Goal: Task Accomplishment & Management: Complete application form

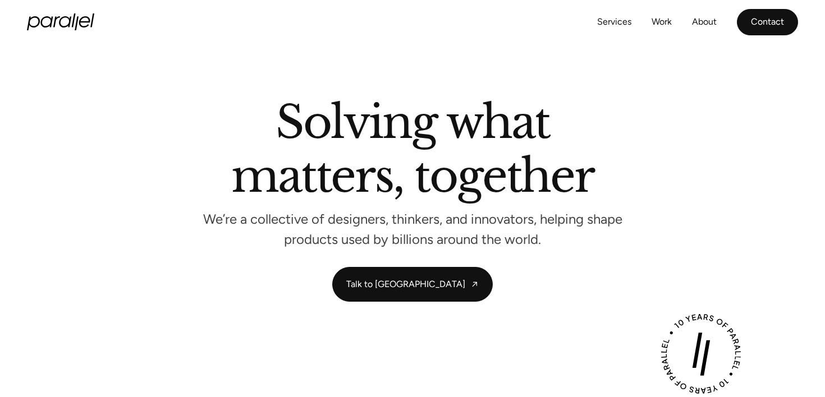
click at [766, 20] on link "Contact" at bounding box center [767, 22] width 61 height 26
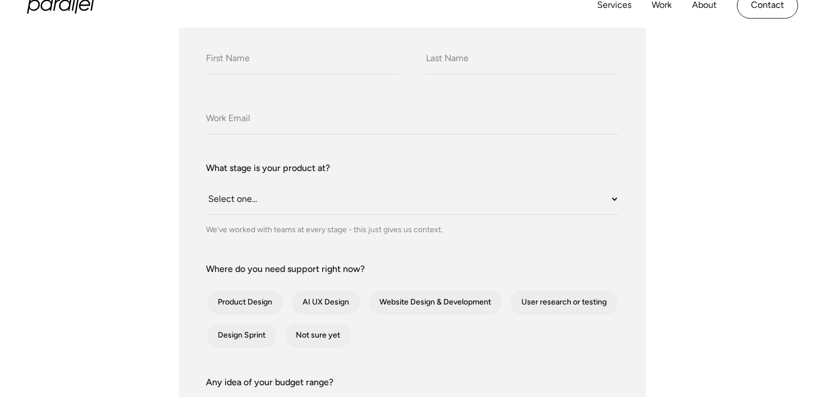
scroll to position [200, 0]
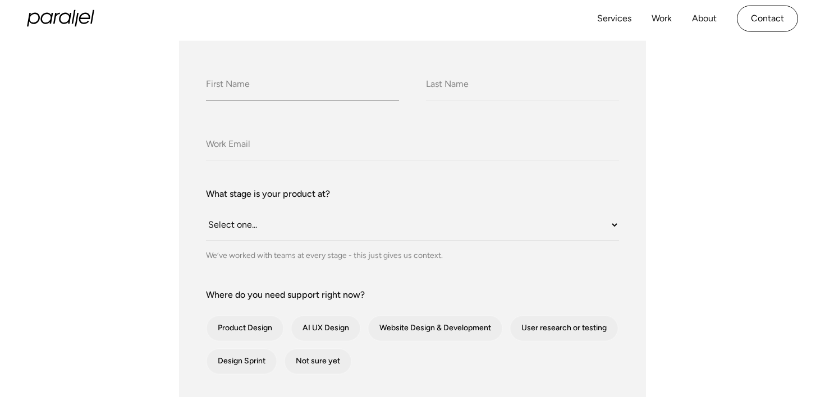
click at [368, 88] on input "What do we call you?" at bounding box center [302, 85] width 193 height 31
type input "[PERSON_NAME]"
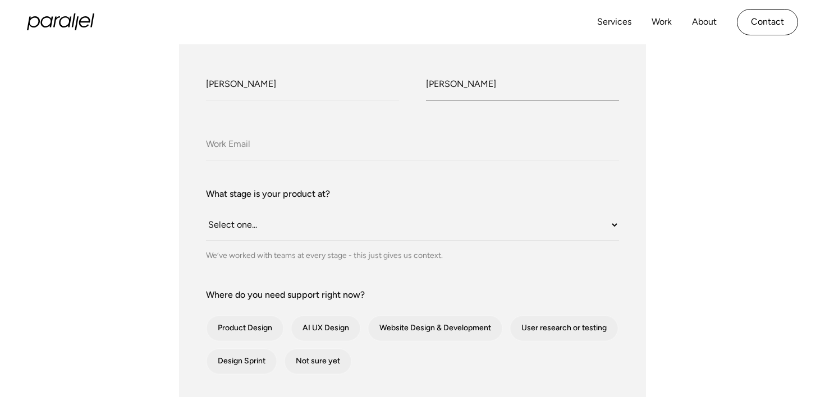
type input "[PERSON_NAME]"
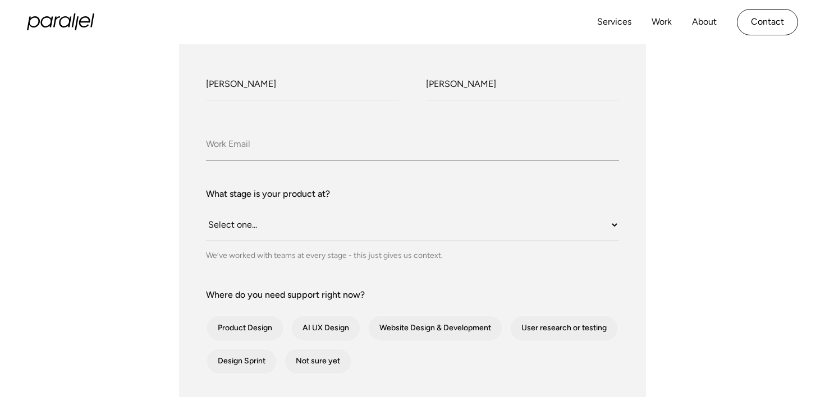
paste input "[PERSON_NAME][EMAIL_ADDRESS][PERSON_NAME]"
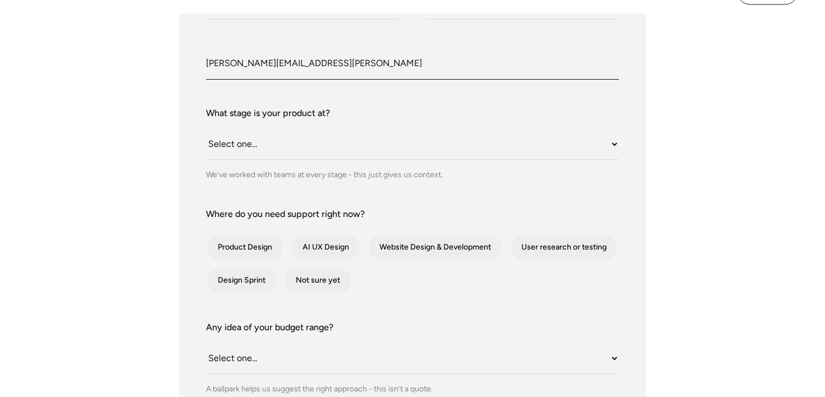
scroll to position [304, 0]
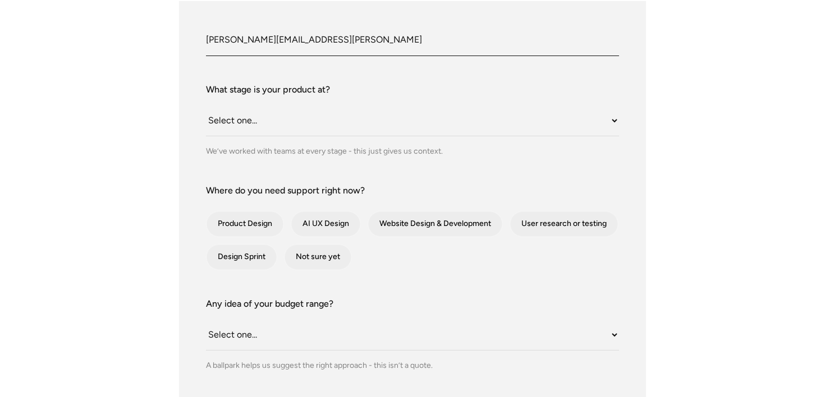
type input "[PERSON_NAME][EMAIL_ADDRESS][PERSON_NAME]"
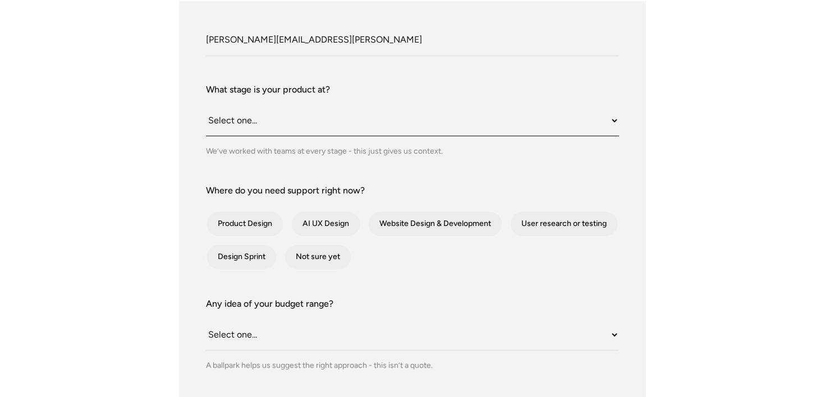
click at [403, 131] on select "Select one... Still an idea Building MVP Live with early users Scaling fast Som…" at bounding box center [412, 121] width 413 height 31
select select "Building MVP"
click at [206, 106] on select "Select one... Still an idea Building MVP Live with early users Scaling fast Som…" at bounding box center [412, 121] width 413 height 31
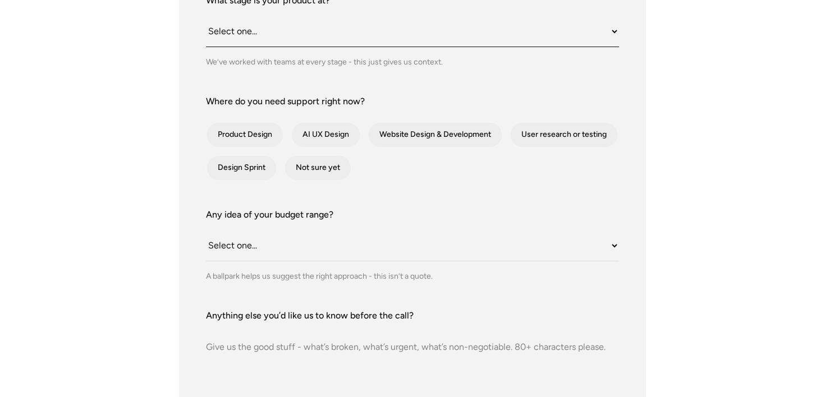
scroll to position [395, 0]
click at [270, 139] on div "contact-form" at bounding box center [245, 133] width 77 height 25
click at [225, 138] on input "Product Design" at bounding box center [221, 133] width 7 height 7
checkbox input "true"
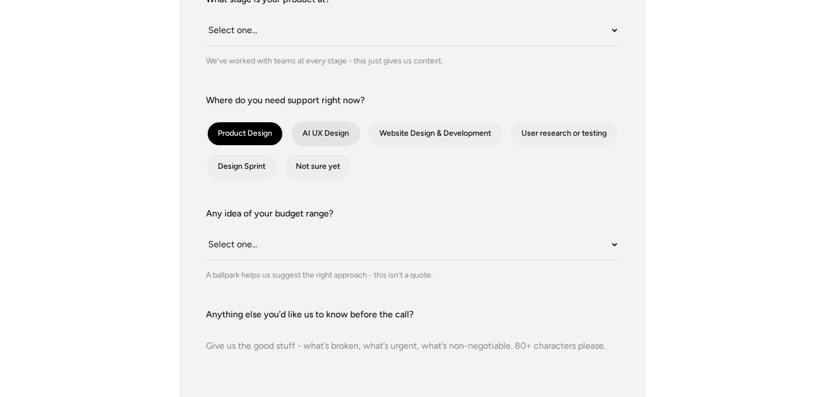
click at [335, 134] on div "contact-form" at bounding box center [325, 133] width 69 height 25
click at [310, 134] on input "AI UX Design" at bounding box center [306, 133] width 7 height 7
checkbox input "true"
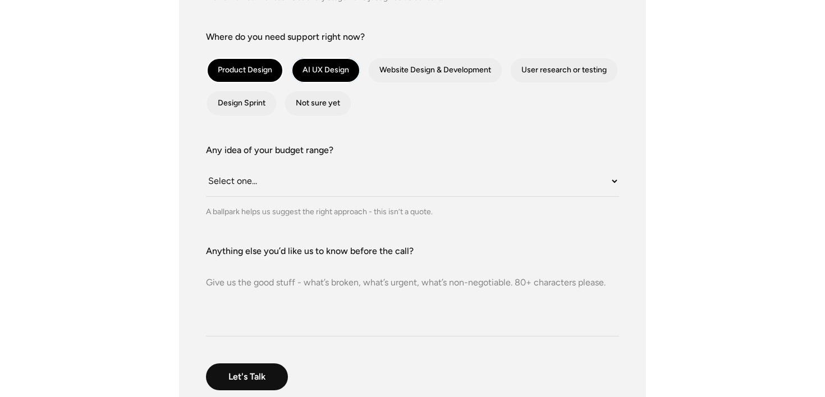
scroll to position [470, 0]
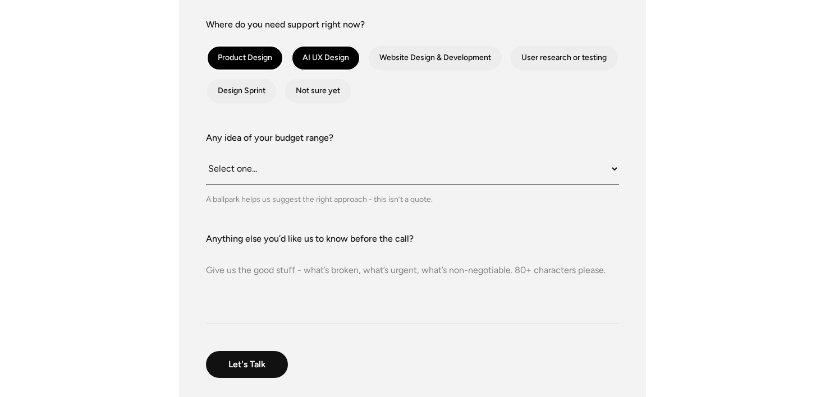
click at [474, 167] on select "Select one... Under $10K $10K–$25K $25K–$50K $50K+" at bounding box center [412, 169] width 413 height 31
click at [206, 154] on select "Select one... Under $10K $10K–$25K $25K–$50K $50K+" at bounding box center [412, 169] width 413 height 31
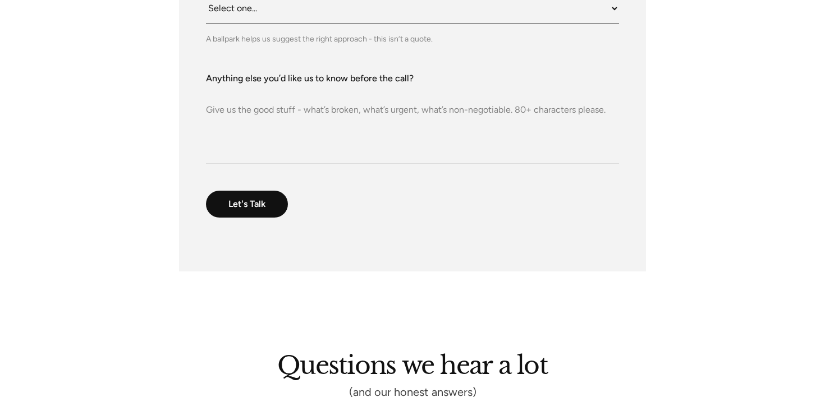
scroll to position [634, 0]
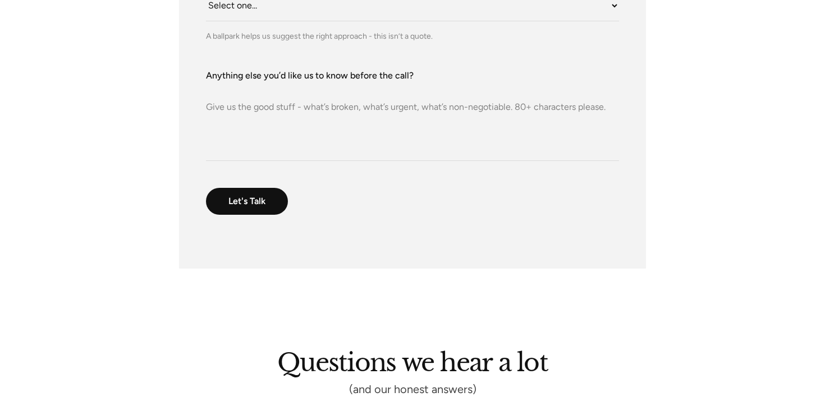
click at [442, 139] on textarea "Anything else you’d like us to know before the call?" at bounding box center [412, 122] width 413 height 79
paste textarea "Looking for a UX partner who can help me design my next new product's UI and UX…"
click at [262, 109] on textarea "Looking for a UX partner who can help me design my next new product's UI and UX…" at bounding box center [412, 122] width 413 height 79
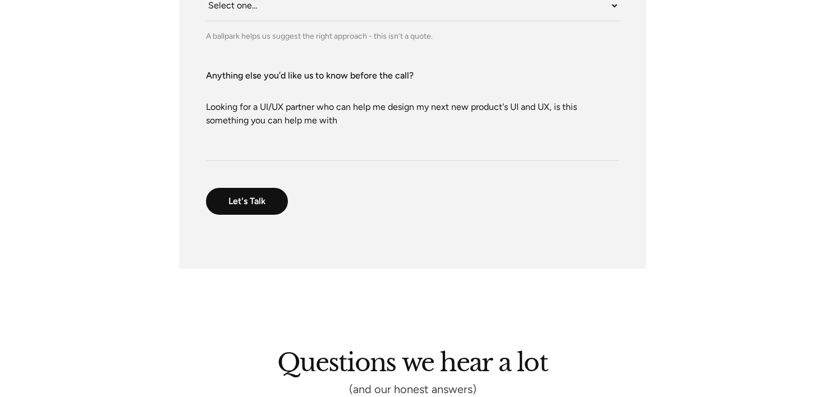
click at [438, 103] on textarea "Looking for a UI/UX partner who can help me design my next new product's UI and…" at bounding box center [412, 122] width 413 height 79
click at [389, 129] on textarea "Looking for a UI/UX partner who can help me design my next new product's UI and…" at bounding box center [412, 122] width 413 height 79
drag, startPoint x: 551, startPoint y: 106, endPoint x: 502, endPoint y: 107, distance: 48.8
click at [502, 107] on textarea "Looking for a UI/UX partner who can help me design my next new product's UI and…" at bounding box center [412, 122] width 413 height 79
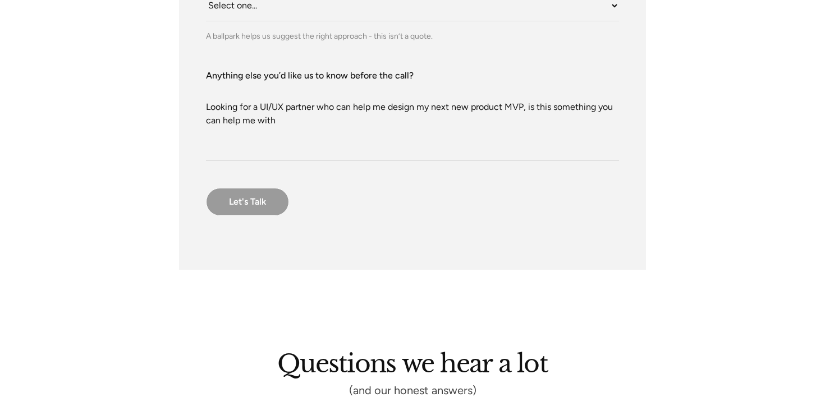
type textarea "Looking for a UI/UX partner who can help me design my next new product MVP, is …"
click at [264, 196] on input "Let's Talk" at bounding box center [247, 202] width 83 height 28
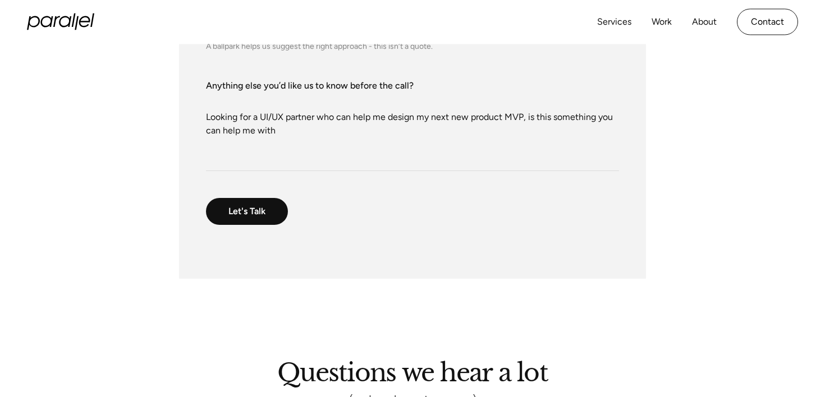
scroll to position [487, 0]
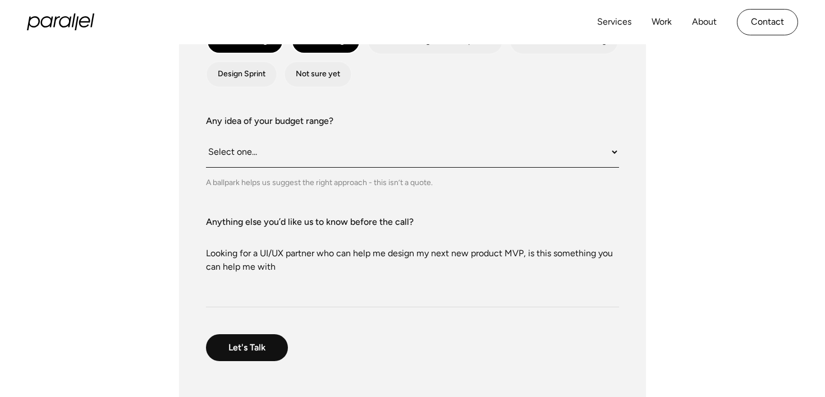
click at [409, 153] on select "Select one... Under $10K $10K–$25K $25K–$50K $50K+" at bounding box center [412, 152] width 413 height 31
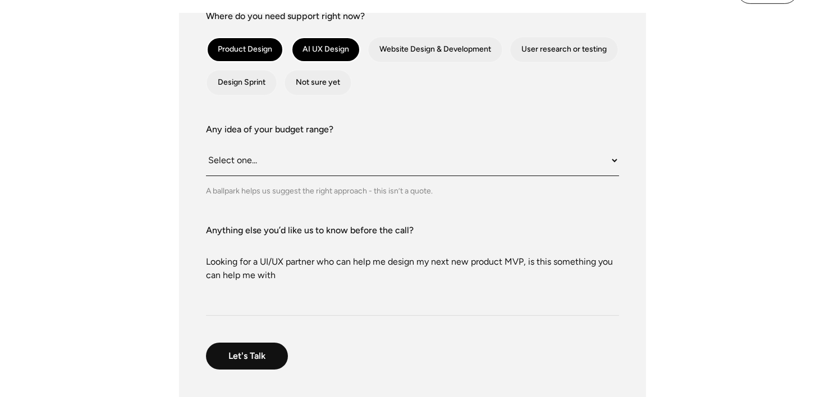
scroll to position [565, 0]
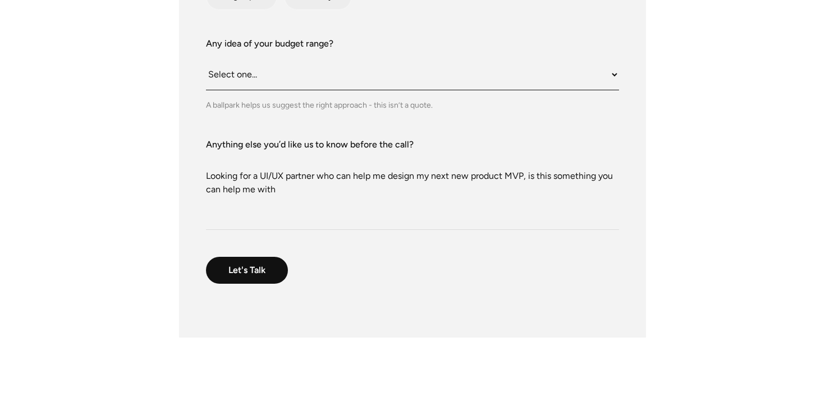
click at [391, 81] on select "Select one... Under $10K $10K–$25K $25K–$50K $50K+" at bounding box center [412, 75] width 413 height 31
select select "Under $10K"
click at [206, 60] on select "Select one... Under $10K $10K–$25K $25K–$50K $50K+" at bounding box center [412, 75] width 413 height 31
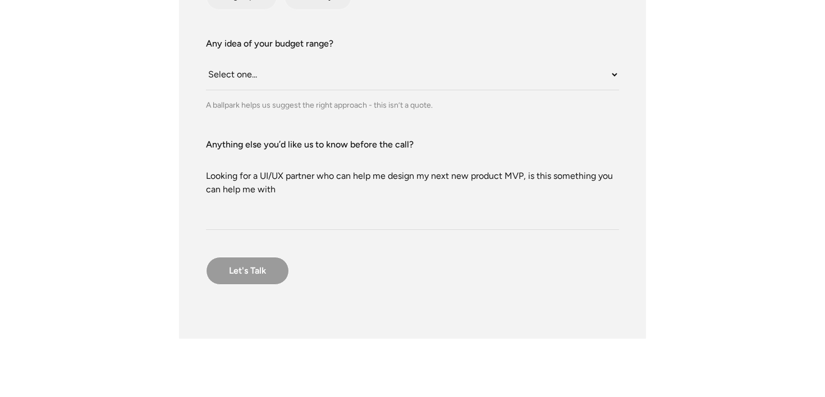
click at [264, 263] on input "Let's Talk" at bounding box center [247, 271] width 83 height 28
type input "Please wait..."
